Goal: Information Seeking & Learning: Understand process/instructions

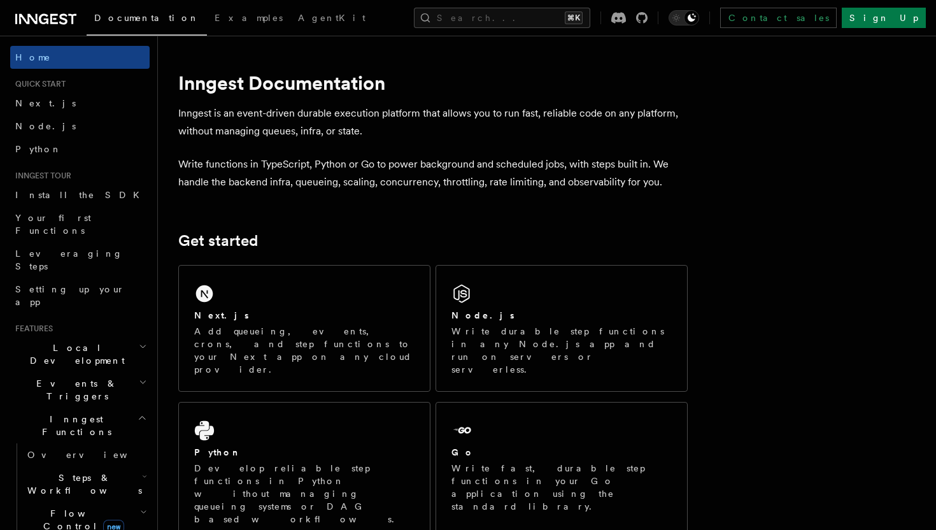
click at [62, 341] on span "Local Development" at bounding box center [74, 353] width 129 height 25
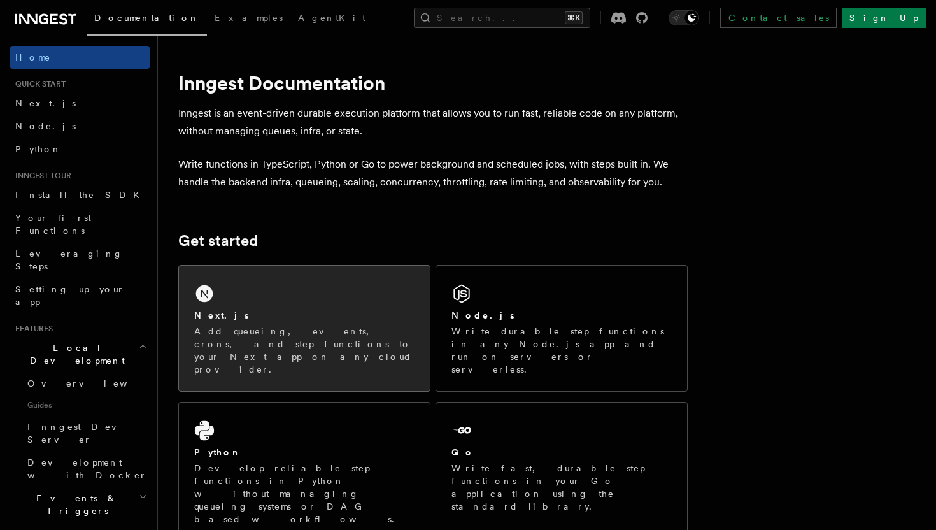
click at [245, 310] on div "Next.js" at bounding box center [304, 315] width 220 height 13
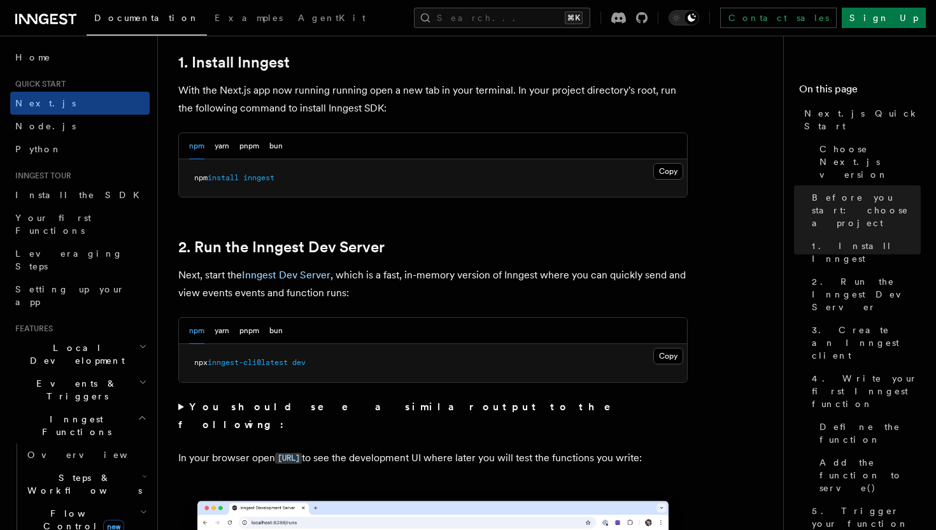
scroll to position [145, 0]
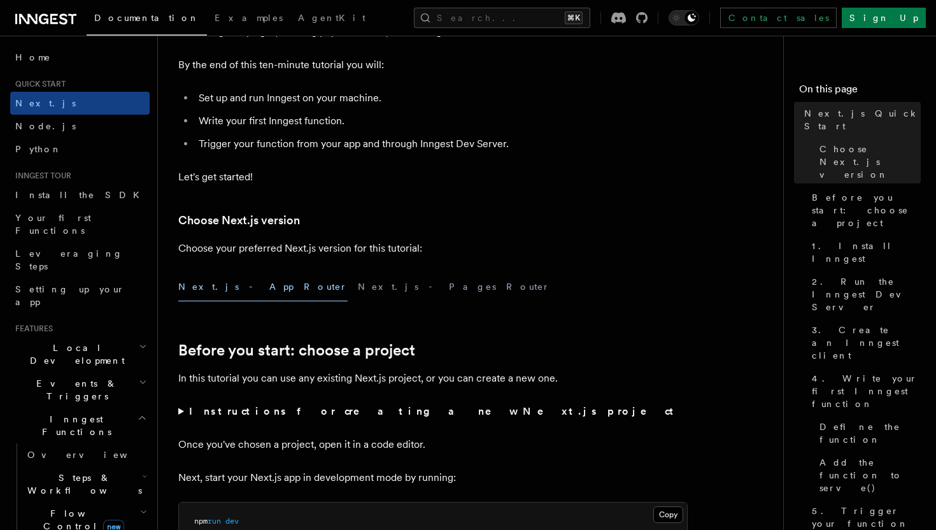
click at [46, 341] on span "Local Development" at bounding box center [74, 353] width 129 height 25
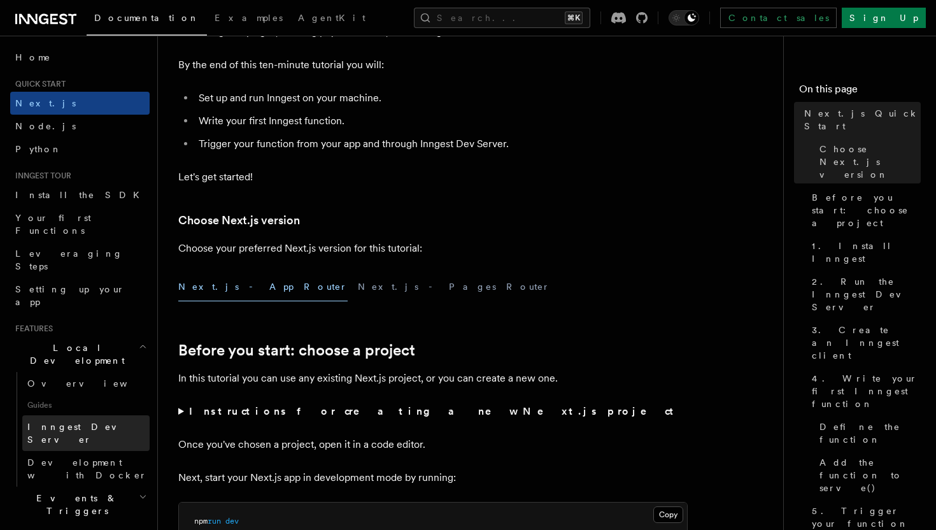
click at [89, 422] on span "Inngest Dev Server" at bounding box center [81, 433] width 109 height 23
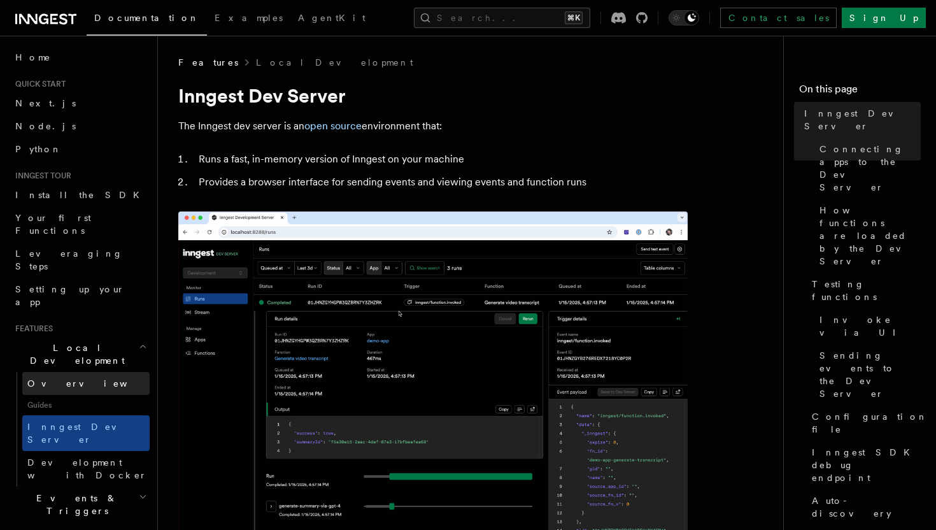
click at [75, 372] on link "Overview" at bounding box center [85, 383] width 127 height 23
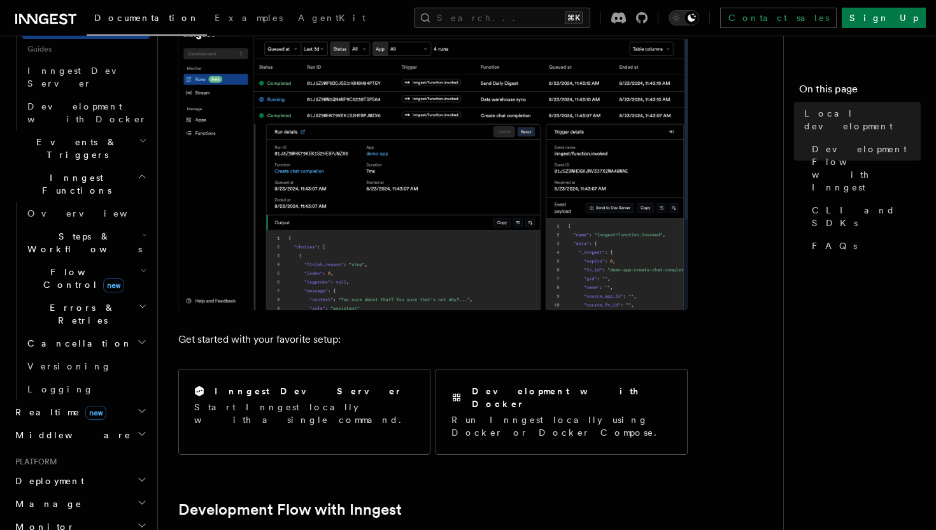
scroll to position [524, 0]
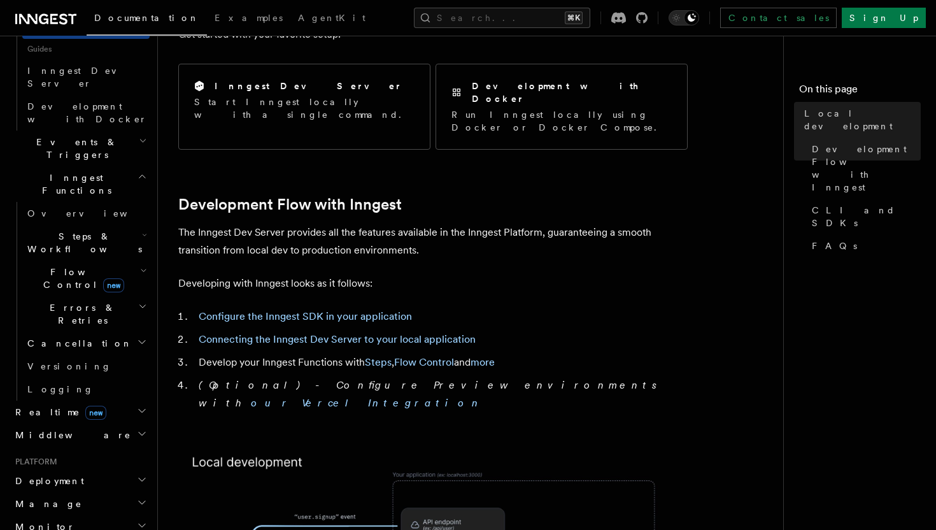
click at [78, 469] on h2 "Deployment" at bounding box center [79, 480] width 139 height 23
click at [82, 469] on h2 "Deployment" at bounding box center [79, 480] width 139 height 23
click at [69, 492] on link "Overview" at bounding box center [85, 503] width 127 height 23
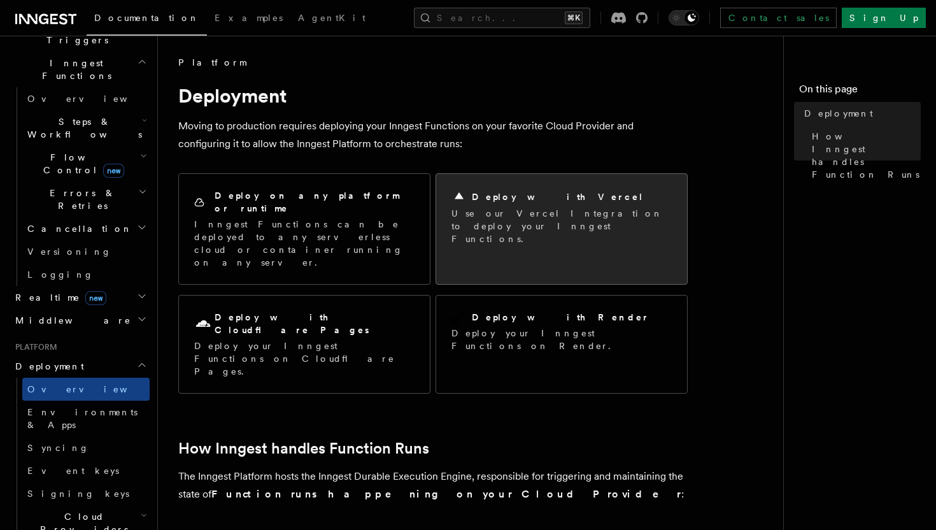
click at [490, 225] on p "Use our Vercel Integration to deploy your Inngest Functions." at bounding box center [562, 226] width 220 height 38
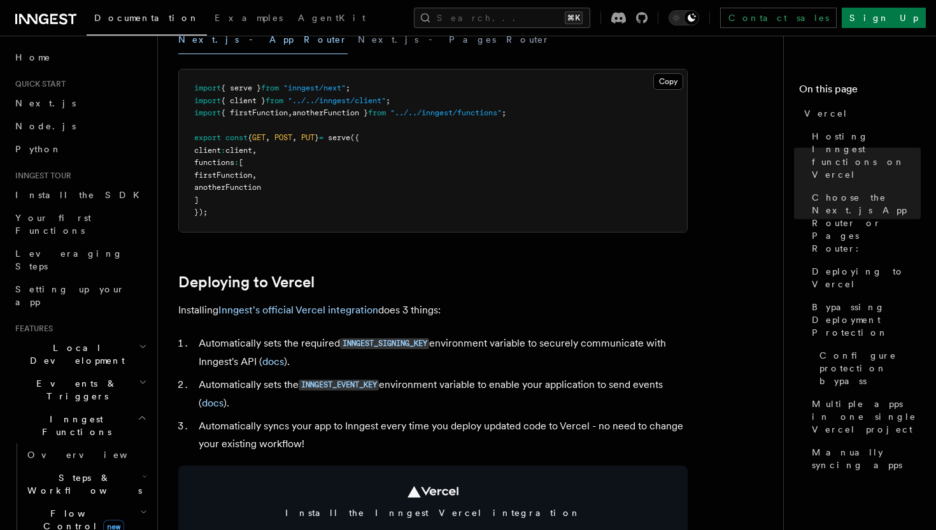
scroll to position [373, 0]
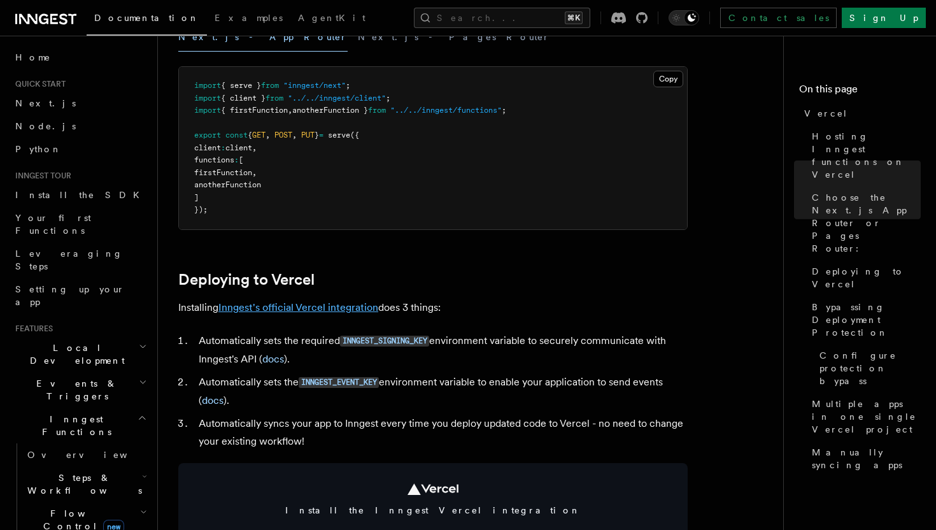
click at [324, 305] on link "Inngest's official Vercel integration" at bounding box center [298, 307] width 160 height 12
click at [339, 305] on link "Inngest's official Vercel integration" at bounding box center [298, 307] width 160 height 12
